Goal: Obtain resource: Download file/media

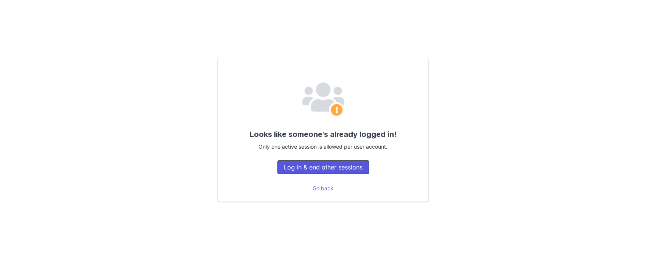
click at [347, 168] on button "Log in & end other sessions" at bounding box center [323, 167] width 92 height 14
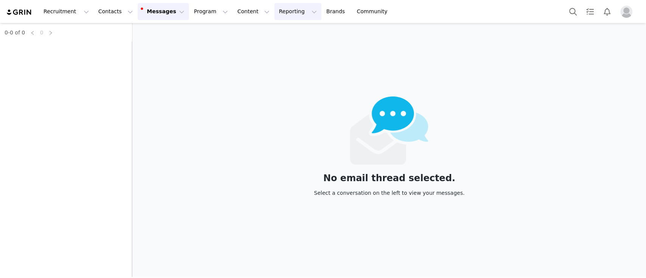
click at [274, 14] on button "Reporting Reporting" at bounding box center [297, 11] width 47 height 17
click at [291, 46] on div "Report Builder" at bounding box center [270, 43] width 40 height 6
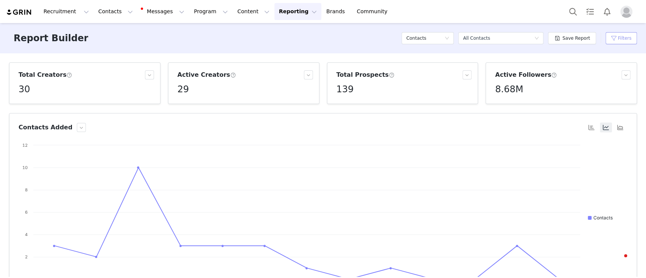
click at [613, 38] on button "Filters" at bounding box center [620, 38] width 31 height 12
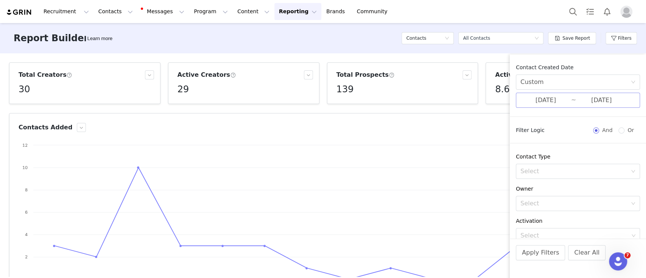
click at [544, 96] on input "[DATE]" at bounding box center [545, 100] width 51 height 10
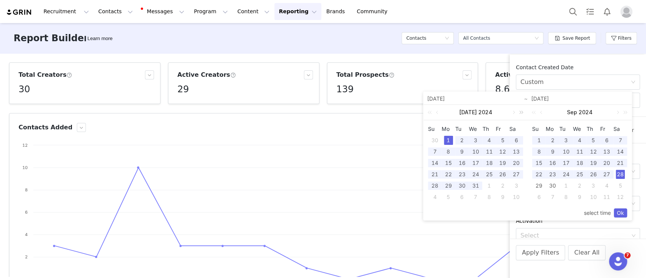
click at [521, 112] on link at bounding box center [520, 112] width 10 height 15
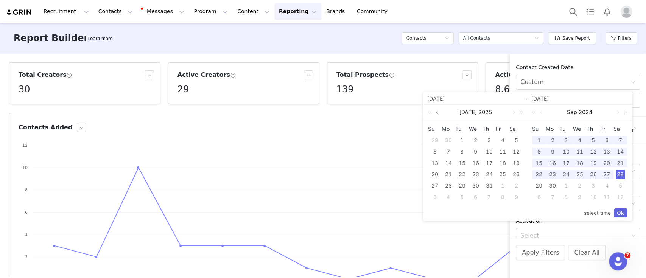
click at [436, 111] on link at bounding box center [437, 112] width 7 height 15
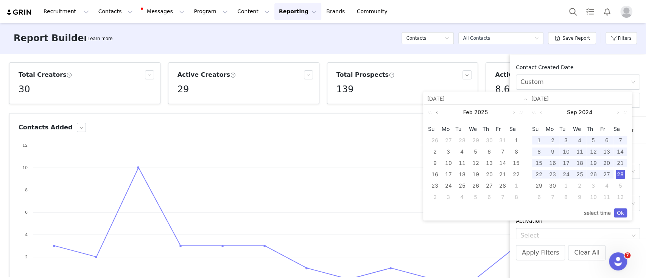
click at [436, 111] on link at bounding box center [437, 112] width 7 height 15
click at [476, 137] on div "1" at bounding box center [475, 140] width 9 height 9
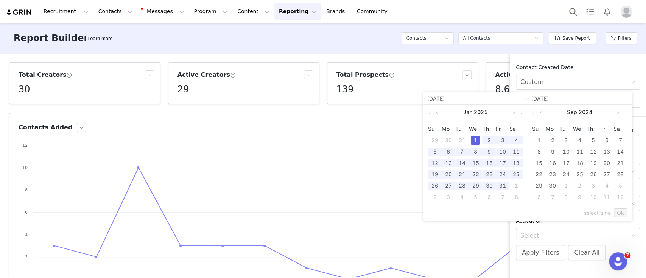
click at [626, 114] on link at bounding box center [624, 112] width 10 height 15
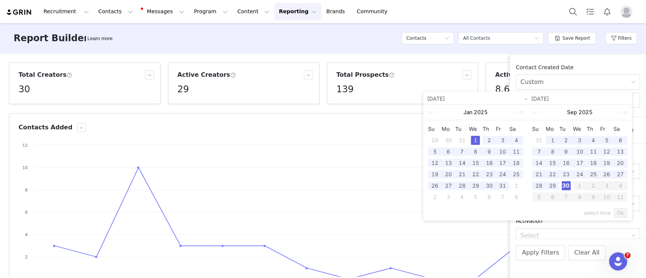
click at [563, 184] on div "30" at bounding box center [566, 185] width 9 height 9
type input "[DATE]"
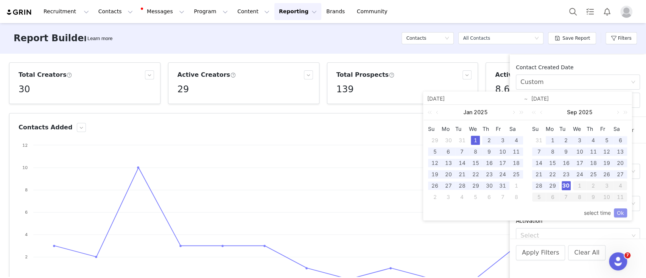
click at [620, 210] on link "Ok" at bounding box center [620, 212] width 13 height 9
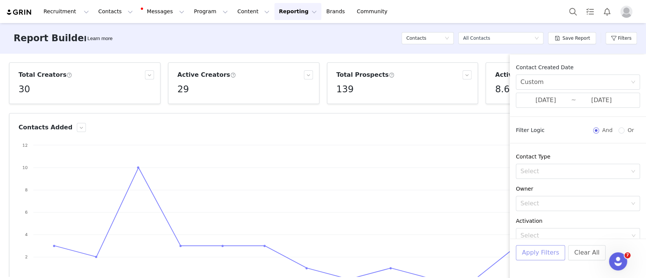
click at [543, 254] on button "Apply Filters" at bounding box center [540, 252] width 49 height 15
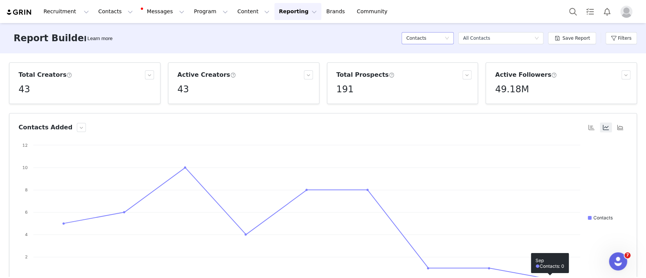
click at [436, 41] on div "Contacts" at bounding box center [425, 38] width 38 height 11
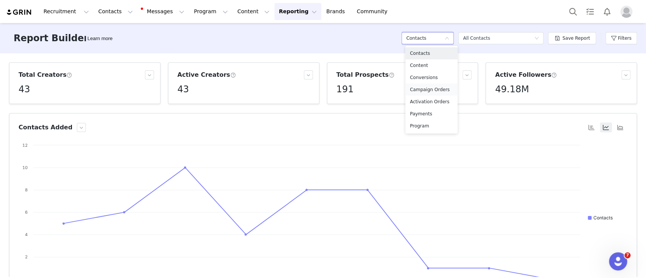
click at [437, 91] on h5 "Campaign Orders" at bounding box center [431, 90] width 43 height 8
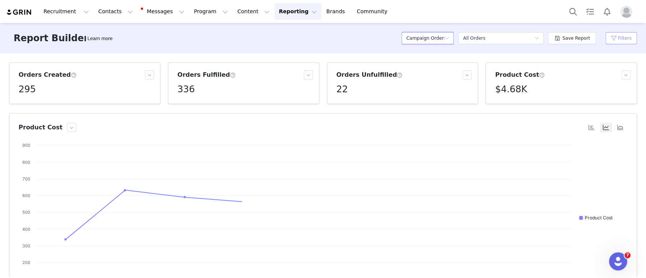
click at [618, 38] on button "Filters" at bounding box center [620, 38] width 31 height 12
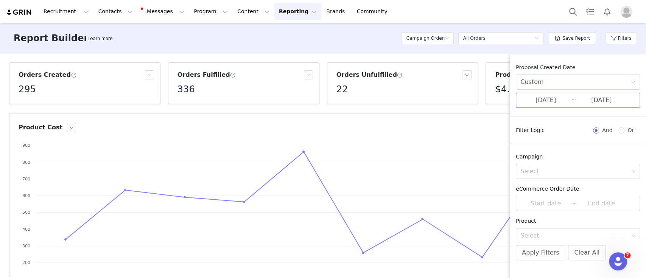
click at [599, 103] on input "[DATE]" at bounding box center [601, 100] width 51 height 10
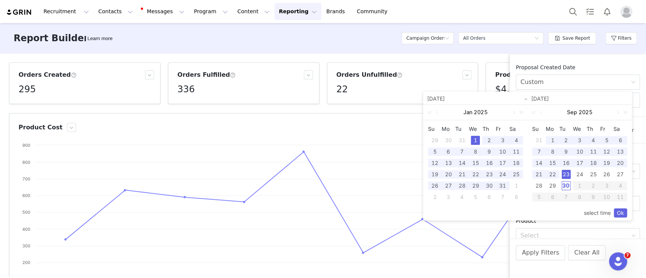
click at [565, 186] on div "30" at bounding box center [566, 185] width 9 height 9
click at [472, 138] on div "1" at bounding box center [475, 140] width 9 height 9
type input "[DATE]"
click at [621, 210] on link "Ok" at bounding box center [620, 212] width 13 height 9
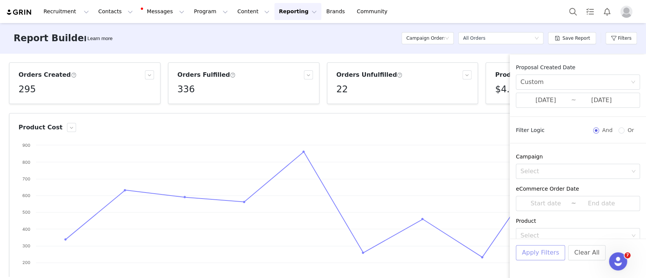
click at [538, 255] on button "Apply Filters" at bounding box center [540, 252] width 49 height 15
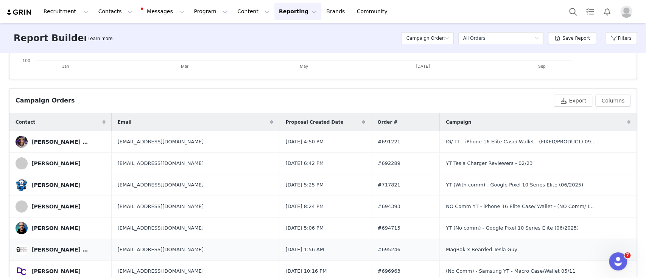
scroll to position [250, 0]
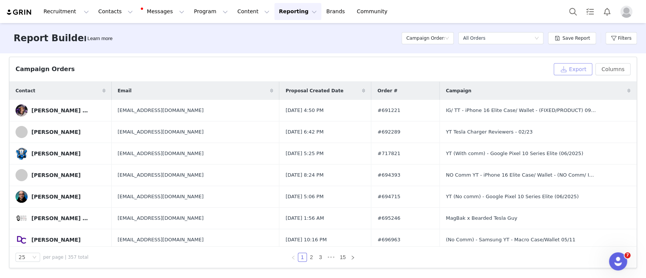
click at [565, 65] on button "Export" at bounding box center [573, 69] width 39 height 12
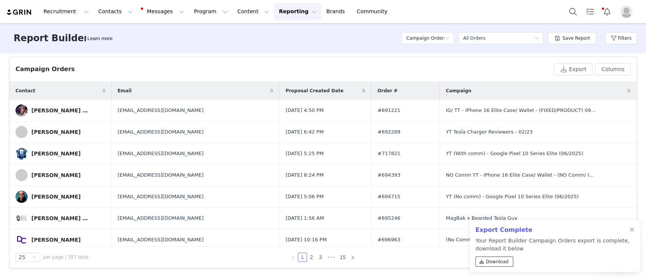
click at [488, 260] on span "Download" at bounding box center [497, 261] width 23 height 7
click at [441, 39] on h5 "Campaign Orders" at bounding box center [425, 38] width 38 height 11
click at [431, 76] on h5 "Conversions" at bounding box center [431, 77] width 43 height 8
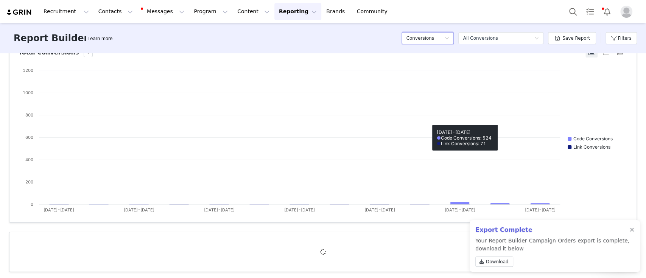
scroll to position [79, 0]
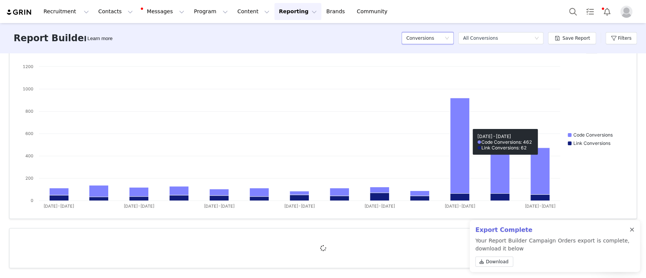
click at [630, 230] on div at bounding box center [632, 230] width 5 height 6
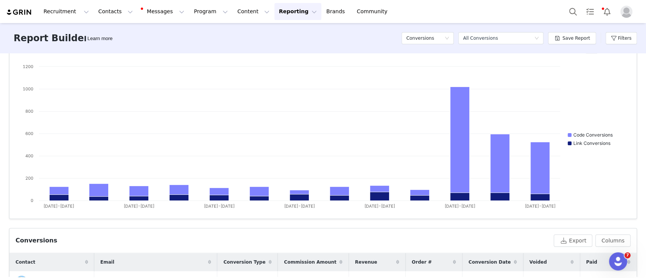
scroll to position [250, 0]
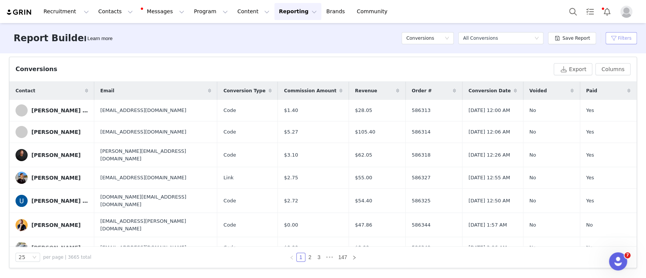
click at [617, 39] on button "Filters" at bounding box center [620, 38] width 31 height 12
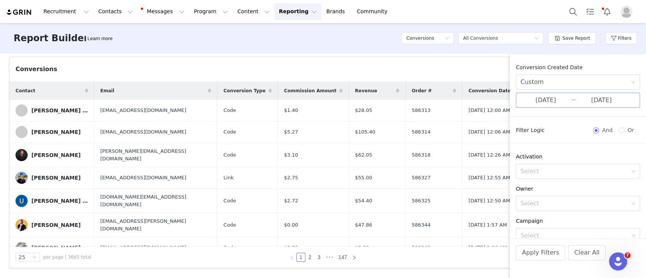
click at [545, 103] on input "[DATE]" at bounding box center [545, 100] width 51 height 10
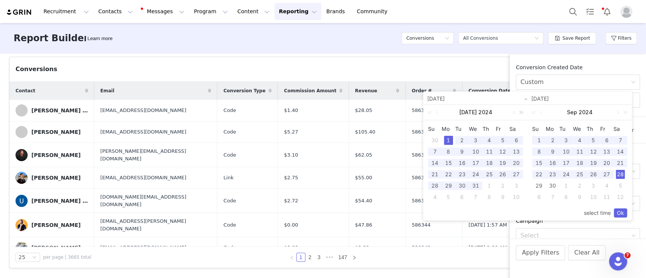
click at [523, 113] on link at bounding box center [520, 112] width 10 height 15
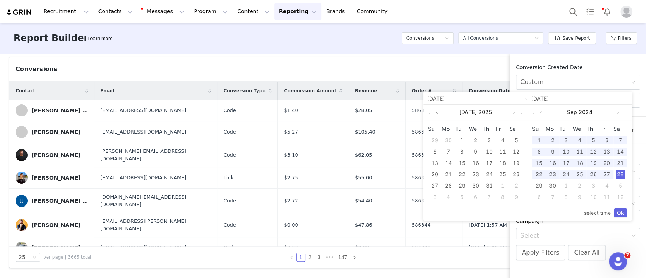
click at [436, 113] on link at bounding box center [437, 112] width 7 height 15
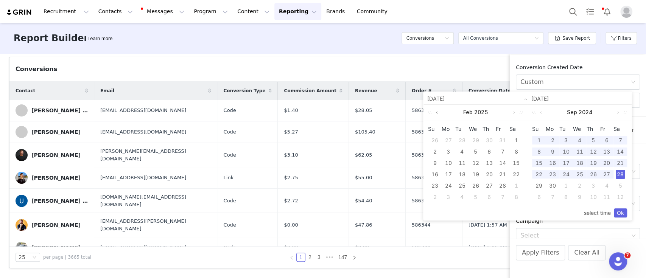
click at [436, 113] on link at bounding box center [437, 112] width 7 height 15
click at [473, 138] on div "1" at bounding box center [475, 140] width 9 height 9
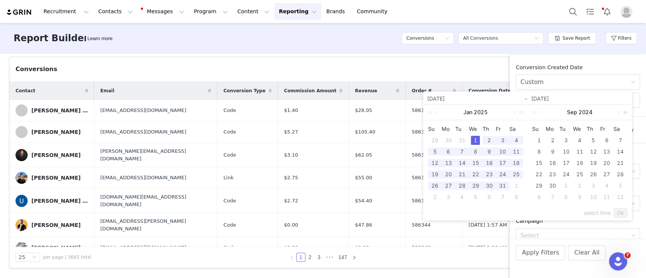
click at [627, 112] on link at bounding box center [624, 112] width 10 height 15
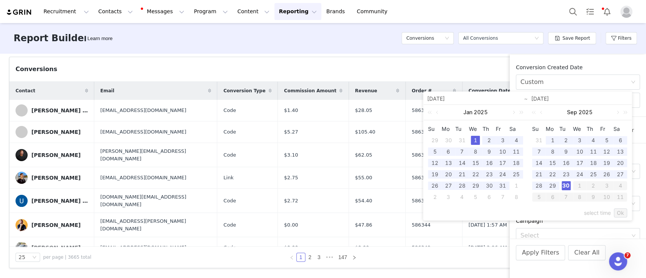
click at [566, 184] on div "30" at bounding box center [566, 185] width 9 height 9
type input "[DATE]"
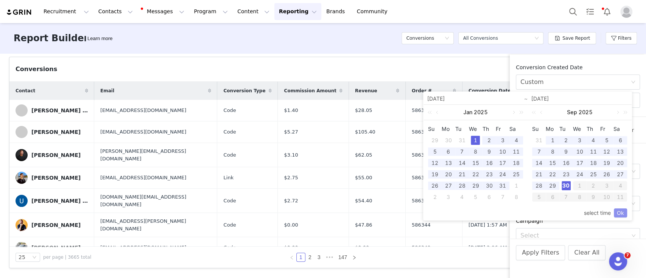
click at [621, 211] on link "Ok" at bounding box center [620, 212] width 13 height 9
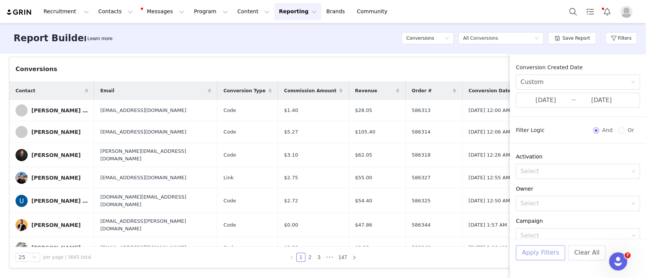
click at [546, 255] on button "Apply Filters" at bounding box center [540, 252] width 49 height 15
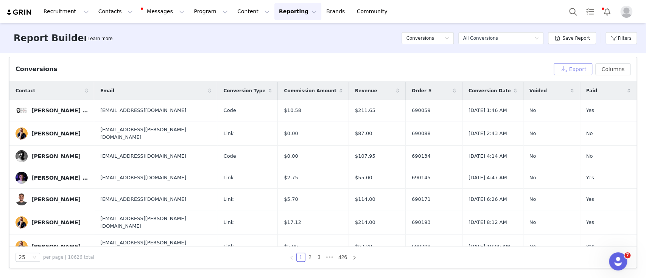
click at [573, 68] on button "Export" at bounding box center [573, 69] width 39 height 12
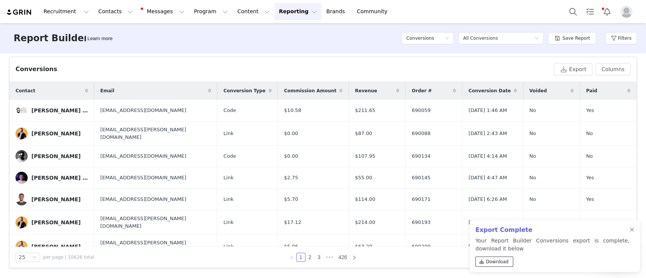
click at [492, 261] on span "Download" at bounding box center [497, 261] width 23 height 7
click at [633, 230] on div at bounding box center [632, 230] width 5 height 6
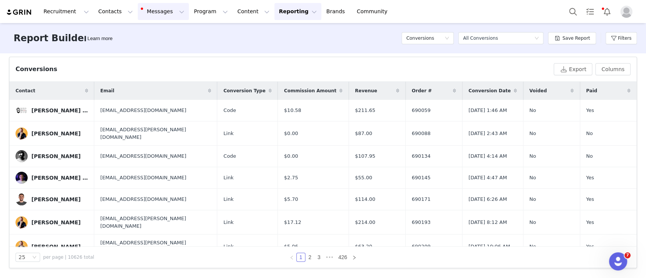
click at [149, 7] on button "Messages Messages" at bounding box center [163, 11] width 51 height 17
click at [157, 46] on div "Inbox 47" at bounding box center [155, 48] width 51 height 8
